Goal: Complete application form: Complete application form

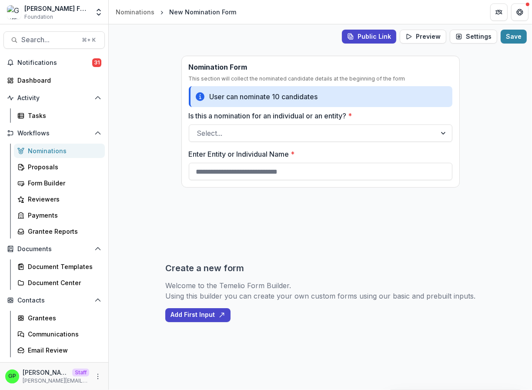
click at [48, 152] on div "Nominations" at bounding box center [63, 150] width 70 height 9
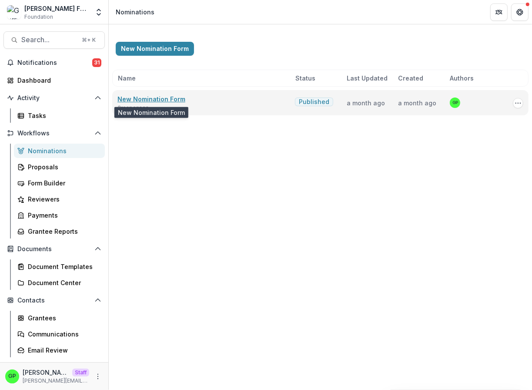
click at [145, 99] on link "New Nomination Form" at bounding box center [152, 98] width 68 height 7
click at [137, 109] on span "3 responses" at bounding box center [133, 108] width 31 height 8
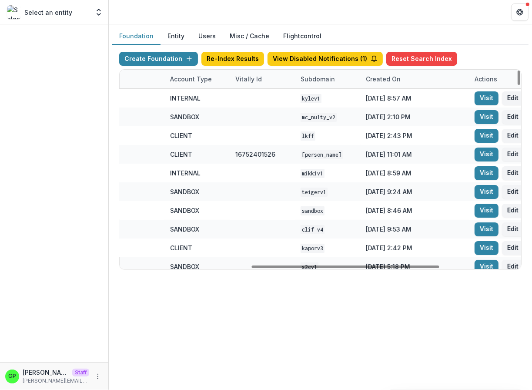
scroll to position [0, 447]
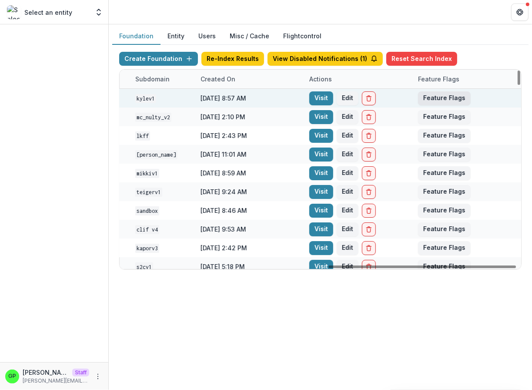
click at [455, 98] on button "Feature Flags" at bounding box center [444, 98] width 53 height 14
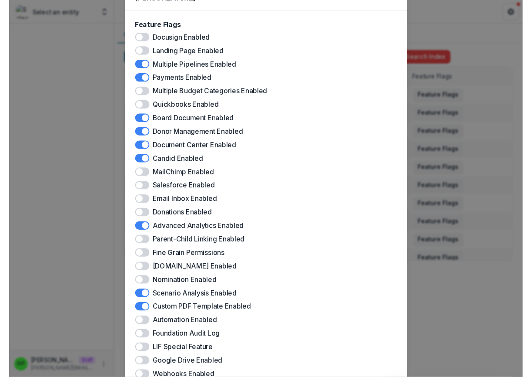
scroll to position [0, 0]
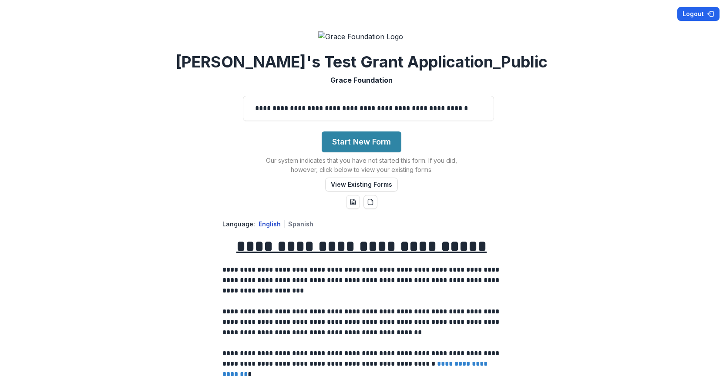
click at [699, 7] on div "**********" at bounding box center [361, 195] width 723 height 390
click at [696, 16] on button "Logout" at bounding box center [698, 14] width 42 height 14
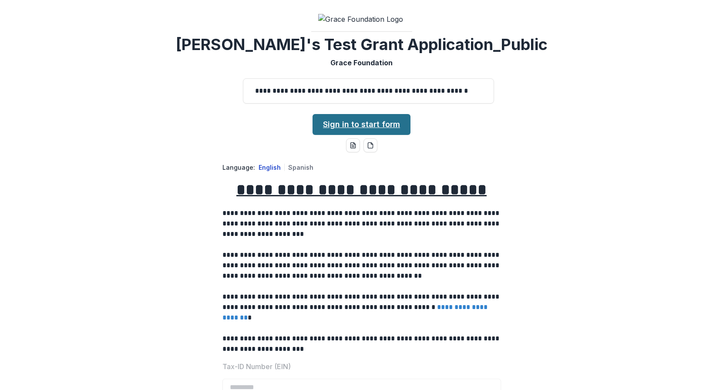
click at [348, 135] on link "Sign in to start form" at bounding box center [362, 124] width 98 height 21
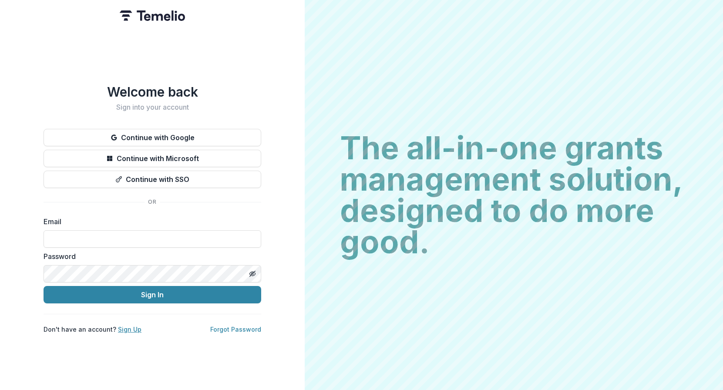
click at [132, 326] on link "Sign Up" at bounding box center [130, 329] width 24 height 7
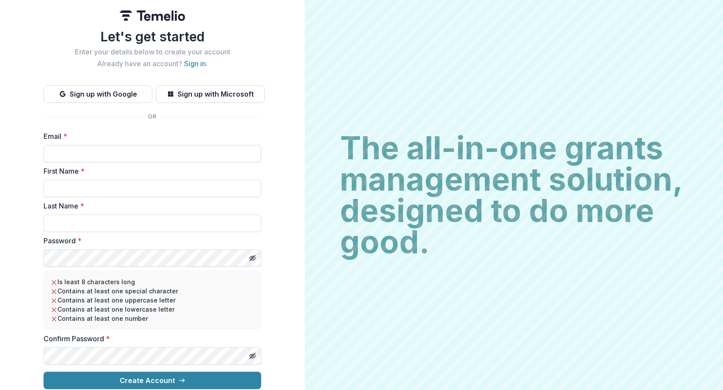
click at [122, 158] on input "Email *" at bounding box center [153, 153] width 218 height 17
type input "*"
type input "**********"
click at [114, 193] on input "First Name *" at bounding box center [153, 188] width 218 height 17
type input "*******"
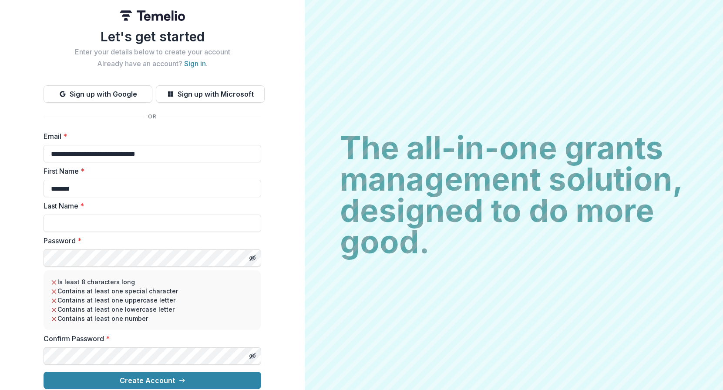
click at [111, 236] on label "Password *" at bounding box center [150, 241] width 212 height 10
click at [104, 226] on input "Last Name *" at bounding box center [153, 223] width 218 height 17
type input "*****"
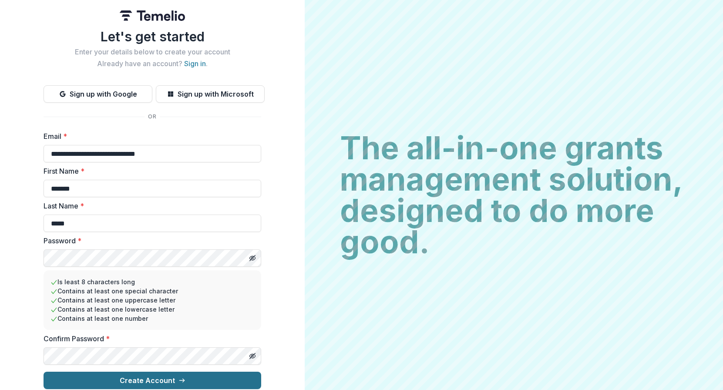
click at [175, 377] on button "Create Account" at bounding box center [153, 380] width 218 height 17
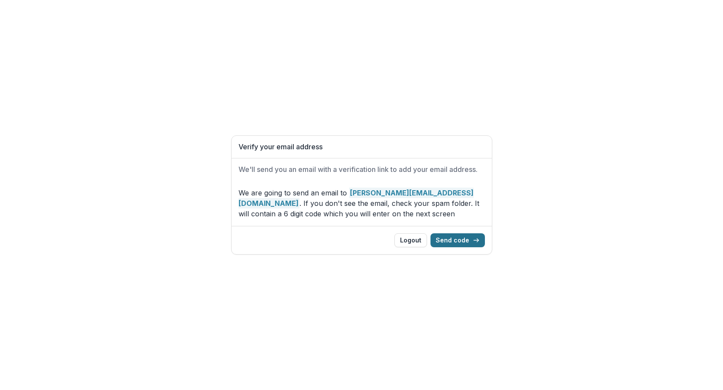
click at [452, 239] on button "Send code" at bounding box center [458, 240] width 54 height 14
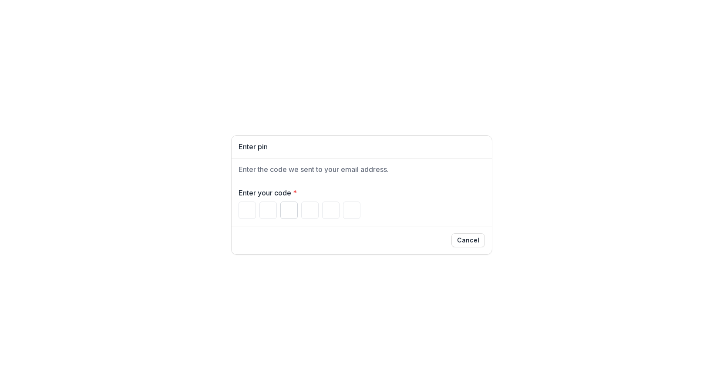
type input "*"
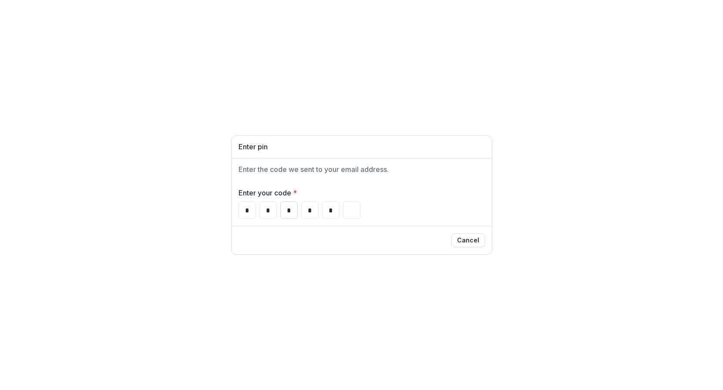
type input "*"
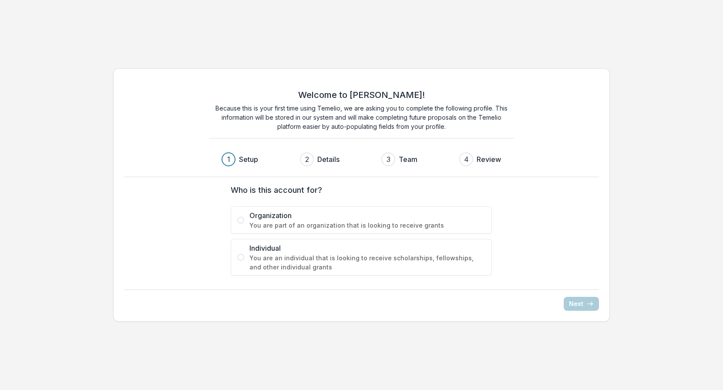
click at [317, 229] on span "You are part of an organization that is looking to receive grants" at bounding box center [367, 225] width 236 height 9
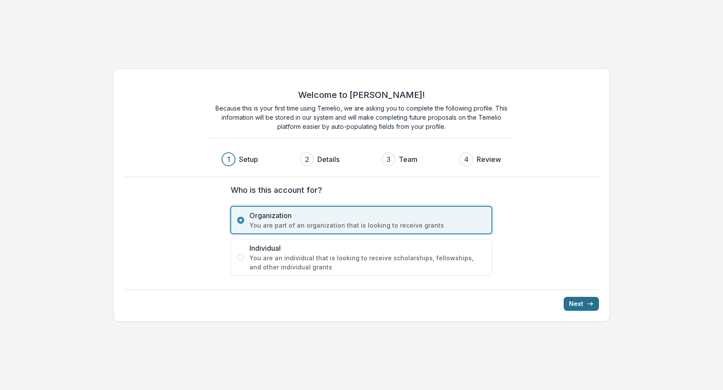
click at [587, 298] on button "Next" at bounding box center [581, 304] width 35 height 14
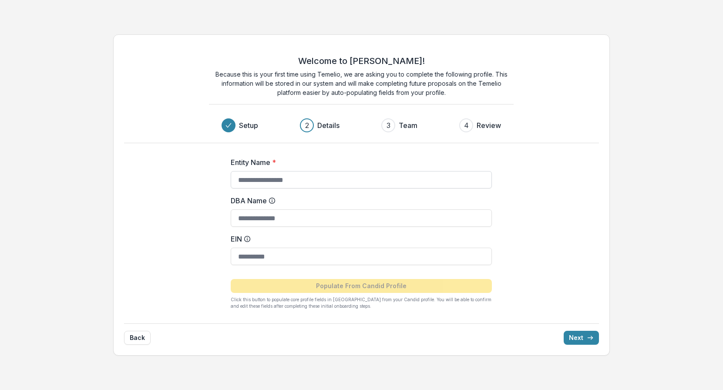
click at [325, 177] on input "Entity Name *" at bounding box center [361, 179] width 261 height 17
type input "**********"
click at [572, 330] on div "Back Next" at bounding box center [361, 333] width 474 height 21
click at [572, 334] on button "Next" at bounding box center [581, 338] width 35 height 14
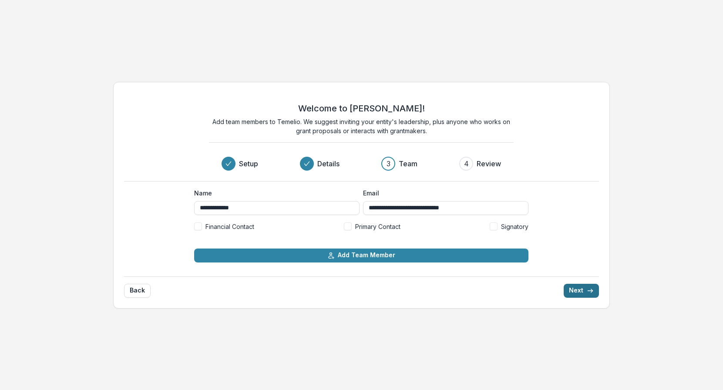
click at [585, 293] on button "Next" at bounding box center [581, 291] width 35 height 14
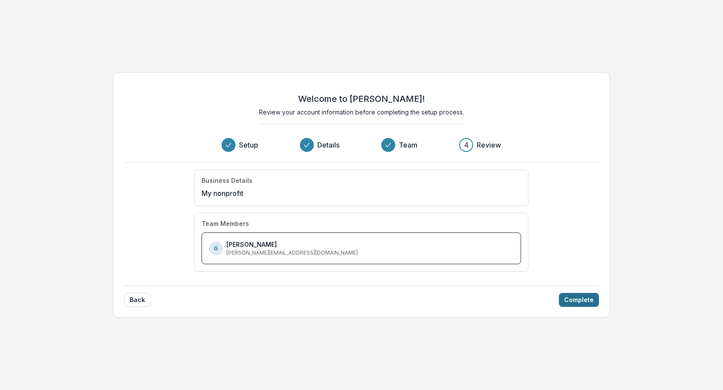
click at [584, 300] on button "Complete" at bounding box center [579, 300] width 40 height 14
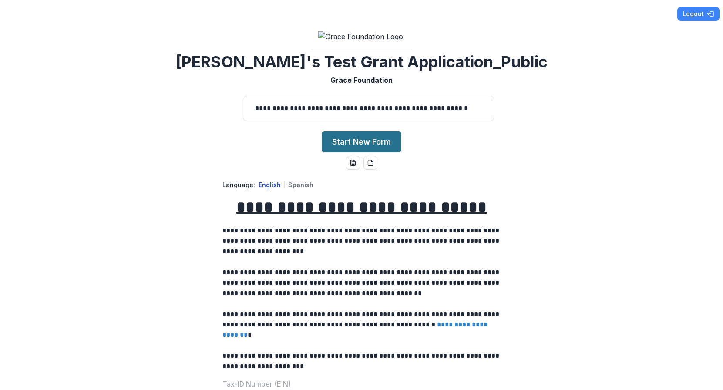
click at [360, 152] on button "Start New Form" at bounding box center [362, 141] width 80 height 21
